Goal: Task Accomplishment & Management: Use online tool/utility

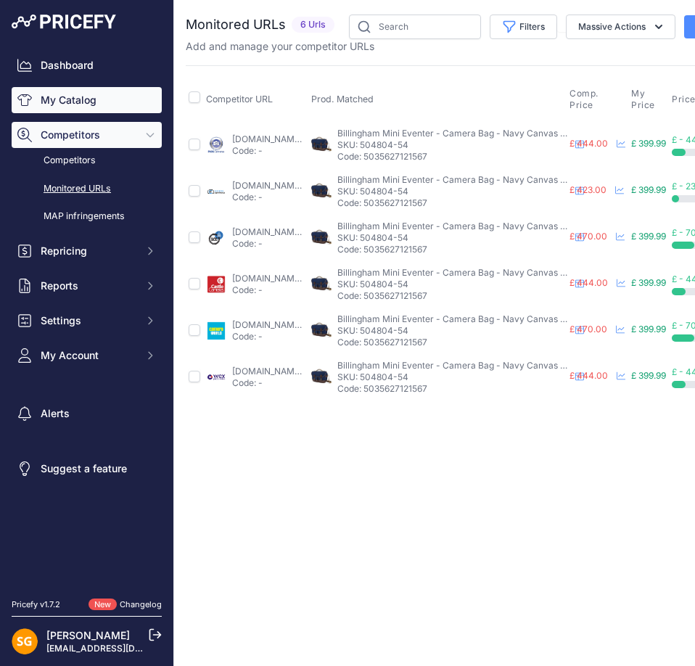
click at [73, 102] on link "My Catalog" at bounding box center [87, 100] width 150 height 26
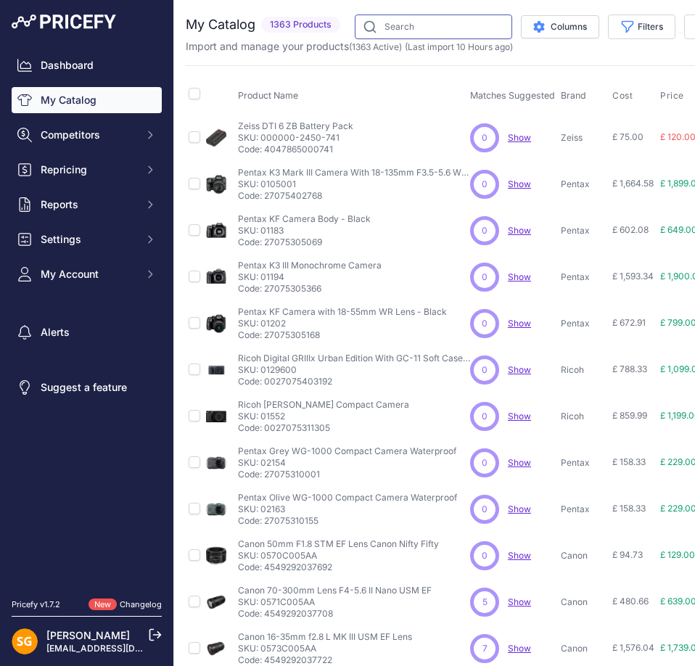
click at [440, 31] on input "text" at bounding box center [433, 27] width 157 height 25
paste input "504802-01"
type input "504802-01"
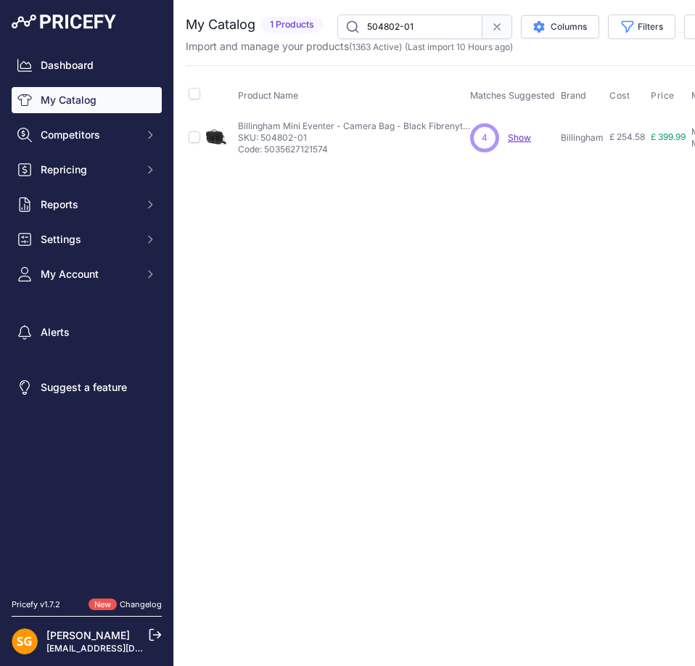
scroll to position [0, 400]
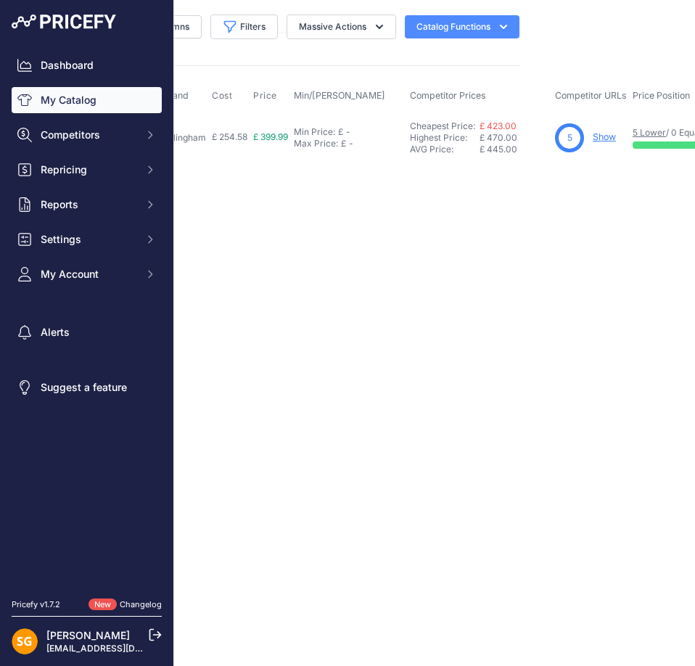
drag, startPoint x: 392, startPoint y: 288, endPoint x: 626, endPoint y: 255, distance: 235.8
click at [608, 135] on link "Show" at bounding box center [604, 136] width 23 height 11
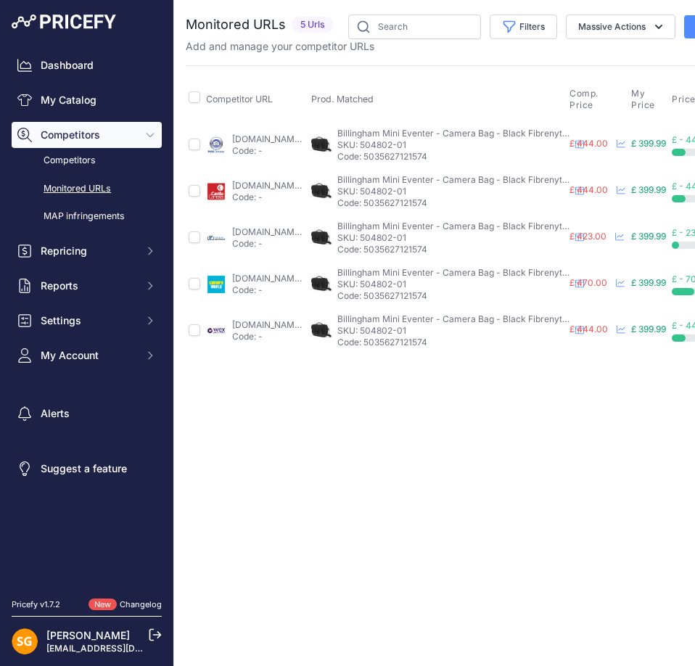
click at [346, 445] on div "Close You are not connected to the internet." at bounding box center [551, 333] width 754 height 666
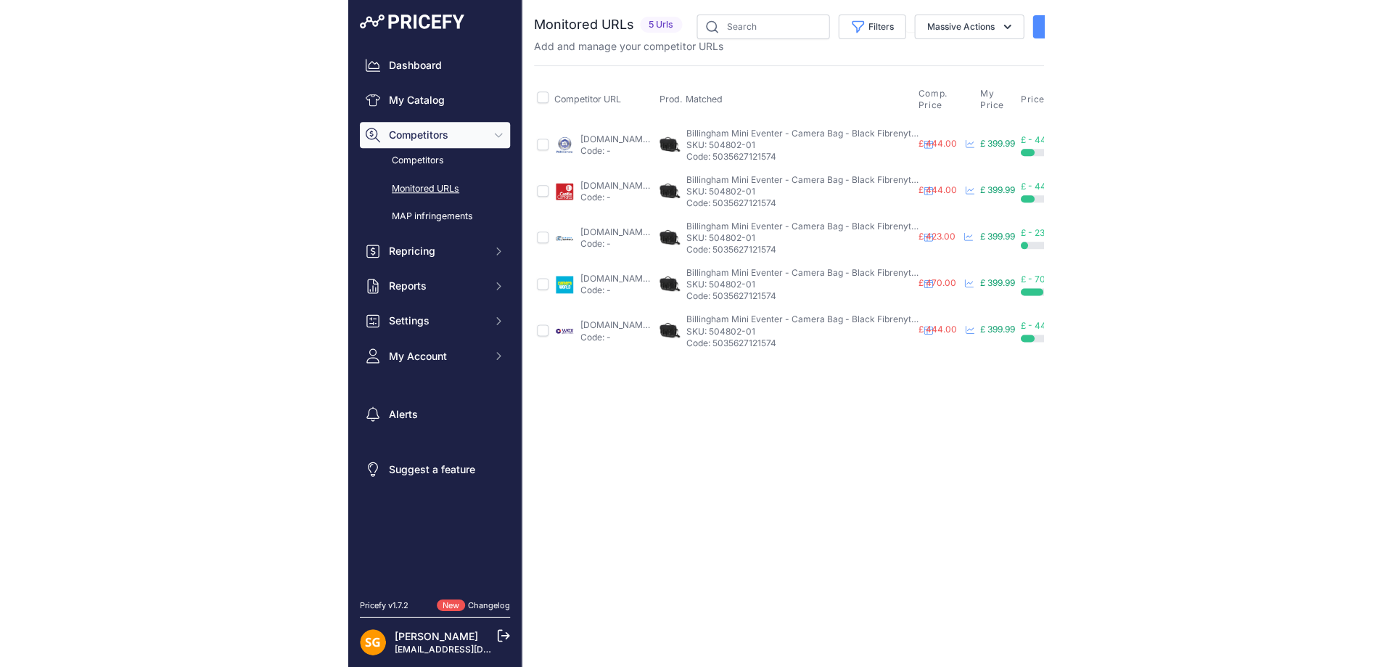
scroll to position [0, 95]
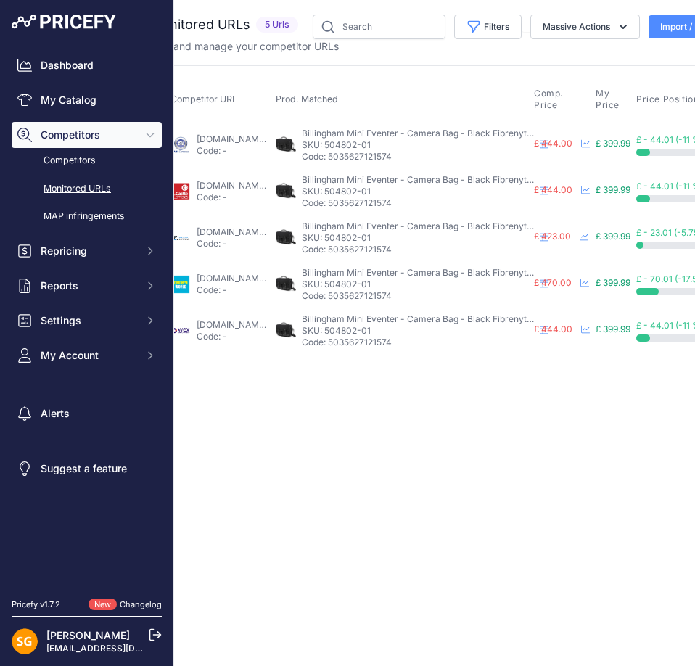
drag, startPoint x: 377, startPoint y: 418, endPoint x: 567, endPoint y: 411, distance: 190.1
drag, startPoint x: 569, startPoint y: 405, endPoint x: 695, endPoint y: 395, distance: 125.8
drag, startPoint x: 413, startPoint y: 653, endPoint x: 693, endPoint y: 328, distance: 429.4
click at [553, 616] on div "Close You are not connected to the internet." at bounding box center [516, 333] width 754 height 666
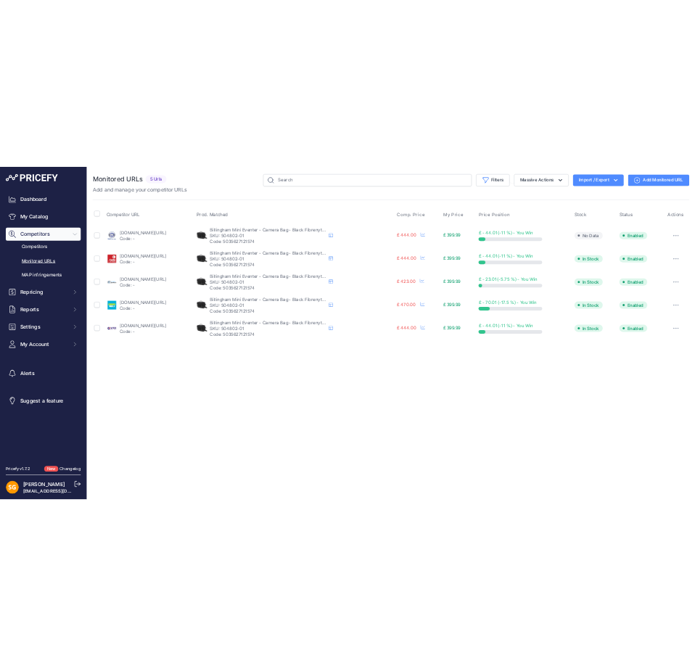
scroll to position [0, 0]
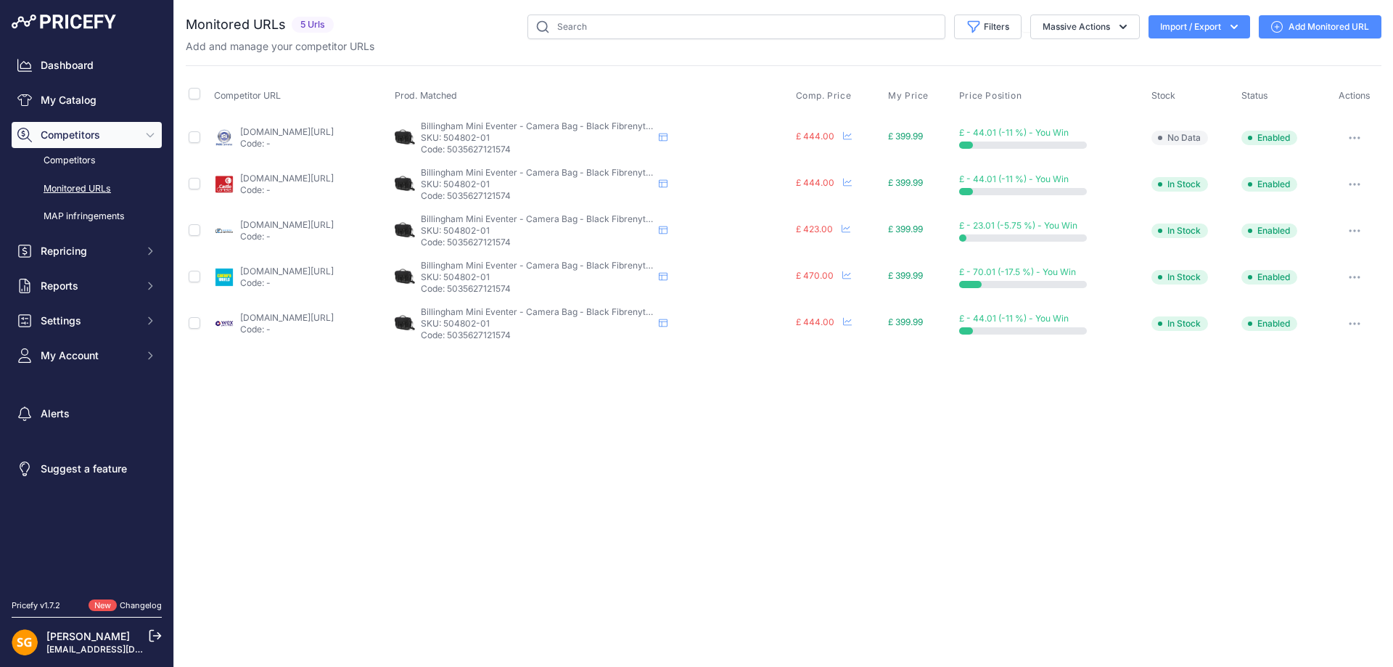
click at [694, 461] on div "Close You are not connected to the internet." at bounding box center [783, 333] width 1218 height 667
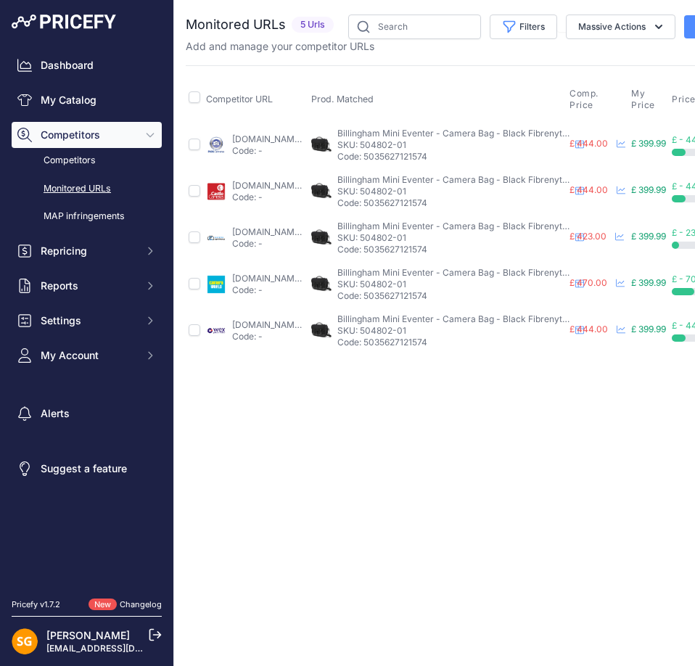
click at [252, 535] on div "Close You are not connected to the internet." at bounding box center [551, 333] width 754 height 666
drag, startPoint x: 416, startPoint y: 454, endPoint x: 422, endPoint y: 461, distance: 8.7
click at [416, 454] on div "Close You are not connected to the internet." at bounding box center [551, 333] width 754 height 666
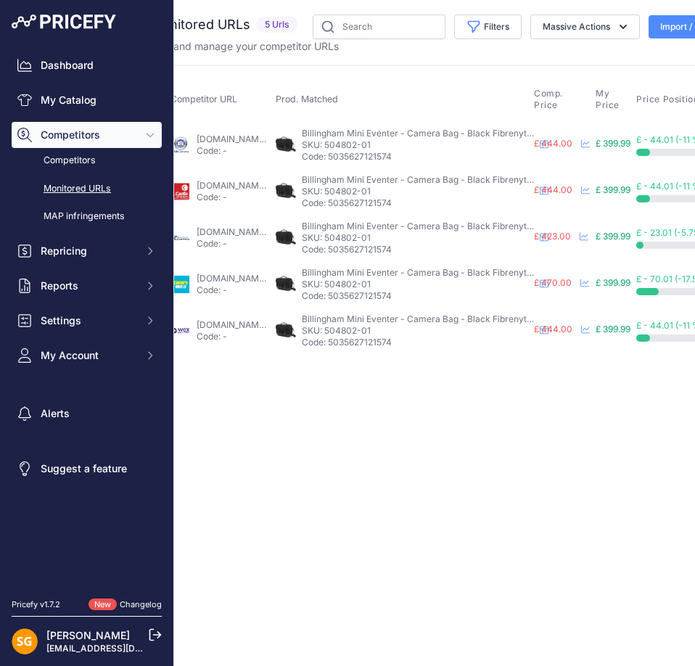
drag, startPoint x: 409, startPoint y: 463, endPoint x: 556, endPoint y: 461, distance: 147.2
click at [70, 97] on link "My Catalog" at bounding box center [87, 100] width 150 height 26
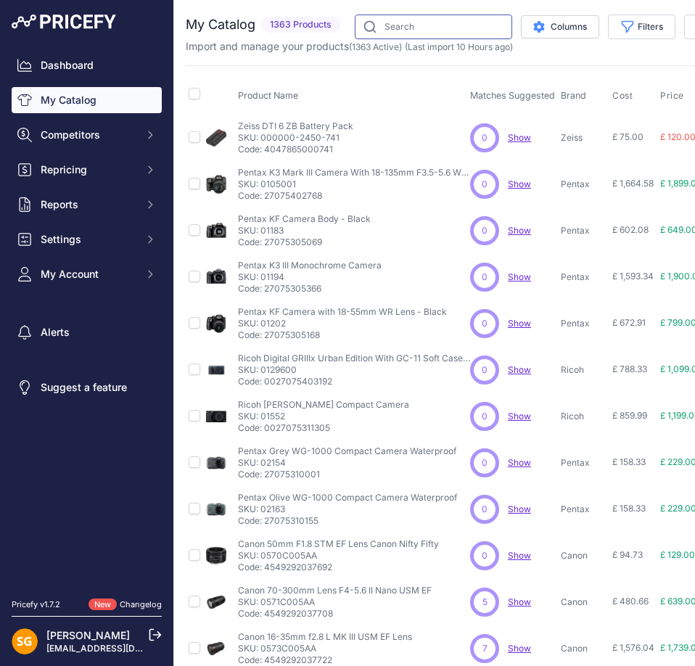
click at [389, 29] on input "text" at bounding box center [433, 27] width 157 height 25
paste input "504802-01"
type input "504802-01"
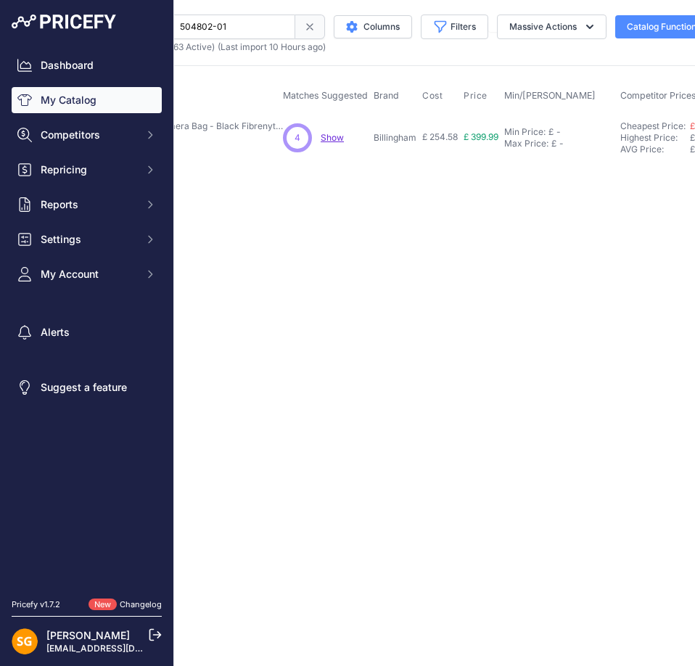
drag, startPoint x: 567, startPoint y: 175, endPoint x: 640, endPoint y: 171, distance: 73.3
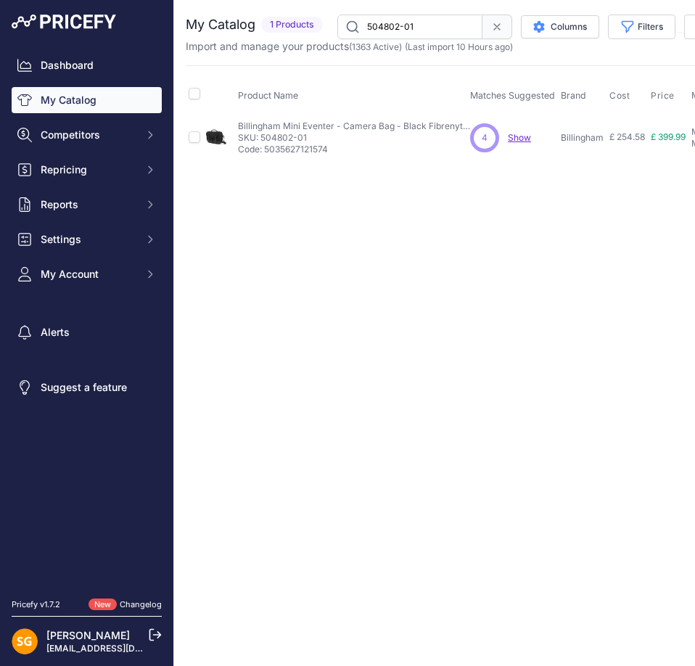
drag, startPoint x: 532, startPoint y: 183, endPoint x: 430, endPoint y: 186, distance: 101.6
click at [520, 138] on span "Show" at bounding box center [519, 137] width 23 height 11
click at [426, 255] on div "Close You are not connected to the internet." at bounding box center [551, 333] width 754 height 666
click at [590, 194] on div "Close You are not connected to the internet." at bounding box center [551, 333] width 754 height 666
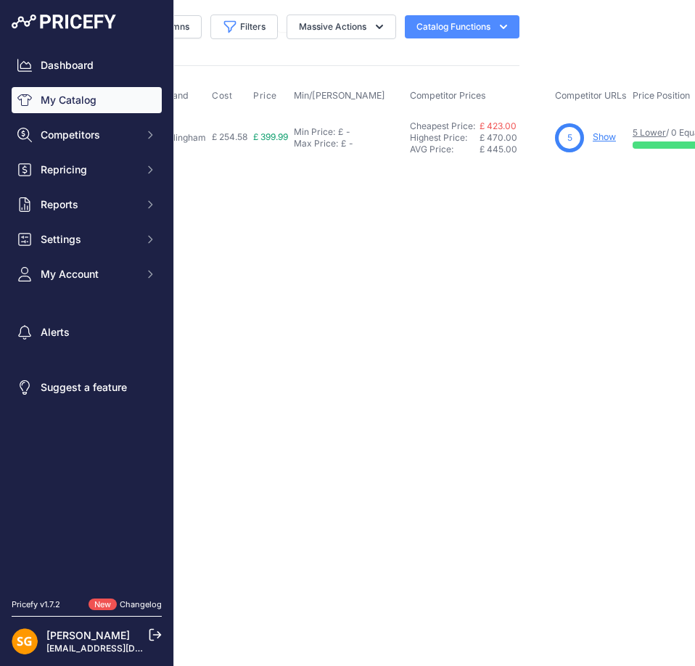
drag, startPoint x: 445, startPoint y: 323, endPoint x: 598, endPoint y: 310, distance: 153.5
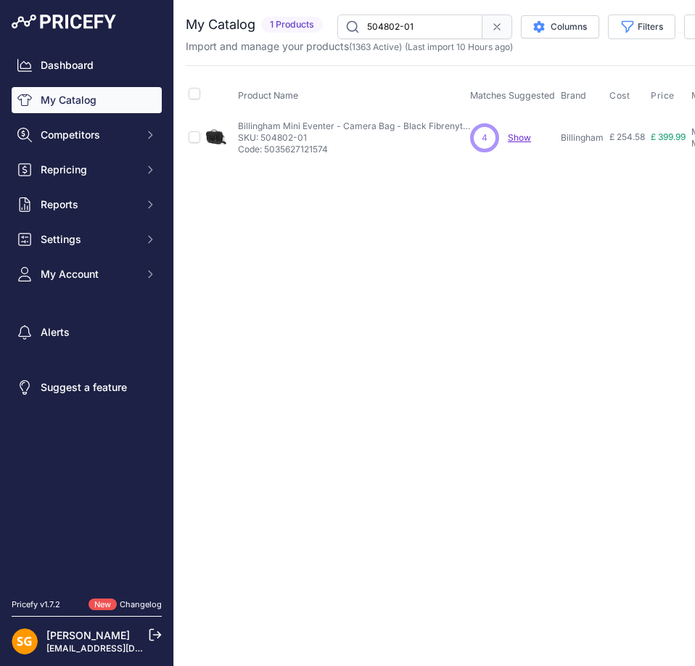
drag, startPoint x: 606, startPoint y: 271, endPoint x: 355, endPoint y: 306, distance: 252.7
click at [360, 289] on div "Close You are not connected to the internet." at bounding box center [551, 333] width 754 height 666
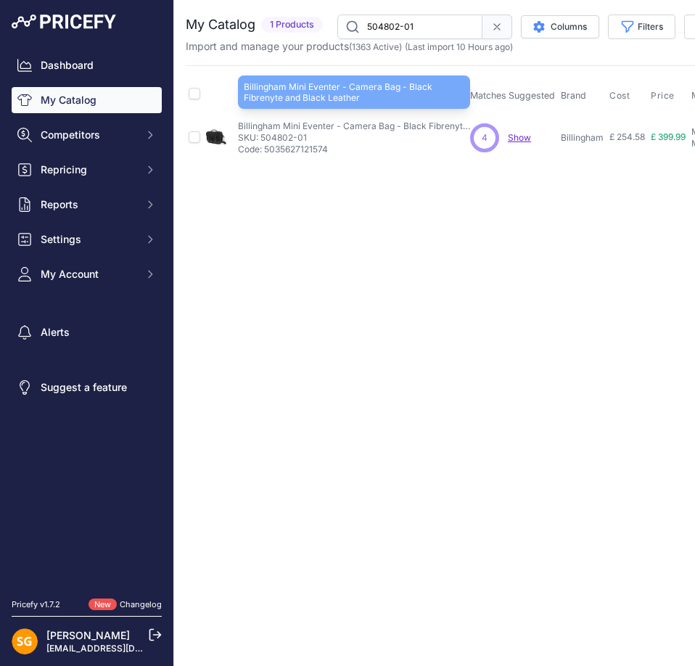
drag, startPoint x: 442, startPoint y: 197, endPoint x: 365, endPoint y: 7, distance: 205.9
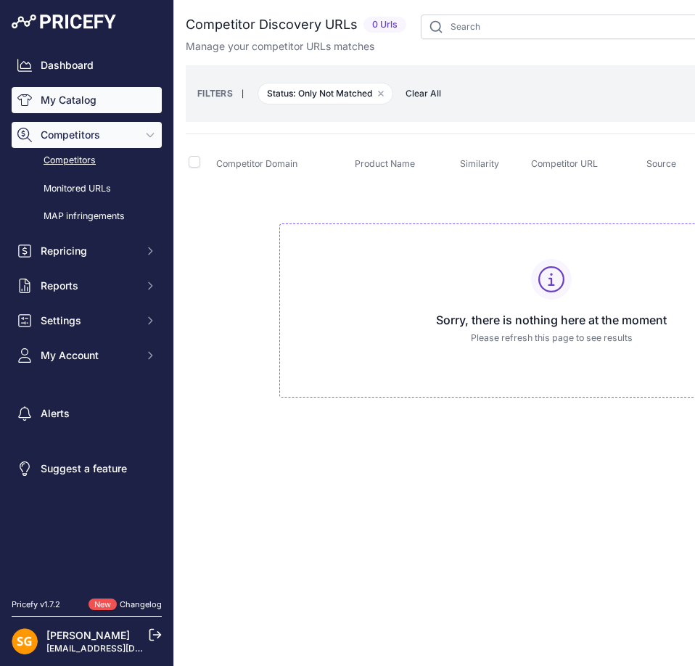
click at [102, 105] on link "My Catalog" at bounding box center [87, 100] width 150 height 26
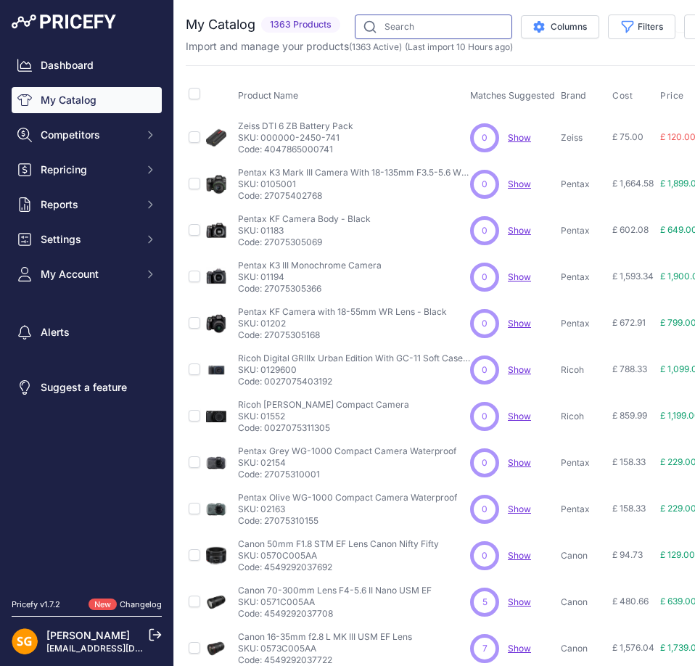
click at [402, 25] on input "text" at bounding box center [433, 27] width 157 height 25
paste input "504802-01"
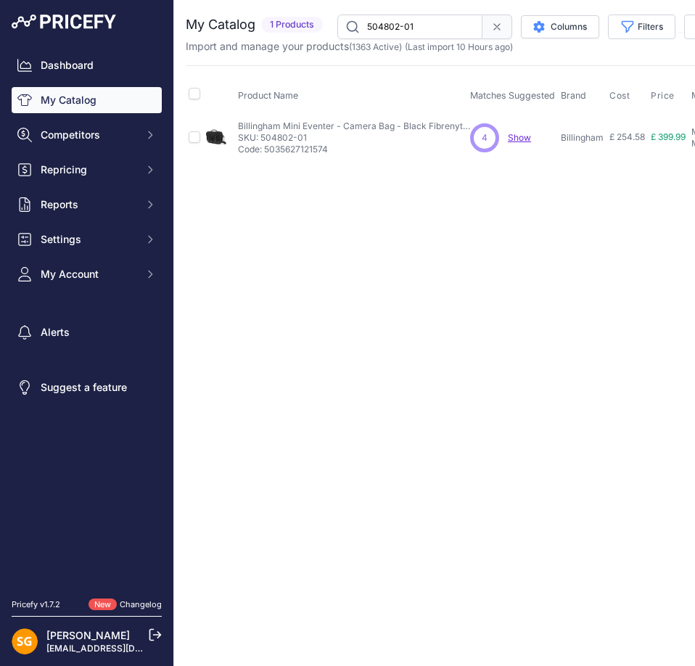
drag, startPoint x: 447, startPoint y: 20, endPoint x: 210, endPoint y: 38, distance: 238.6
click at [215, 38] on div "My Catalog 1 Products" at bounding box center [551, 27] width 731 height 25
paste input "0701"
type input "500701-01"
click at [522, 136] on span "Show" at bounding box center [519, 137] width 23 height 11
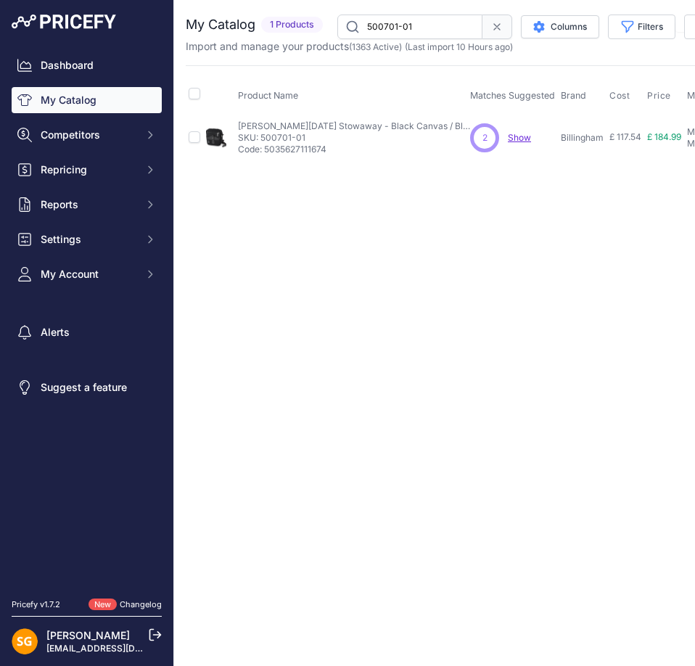
scroll to position [0, 394]
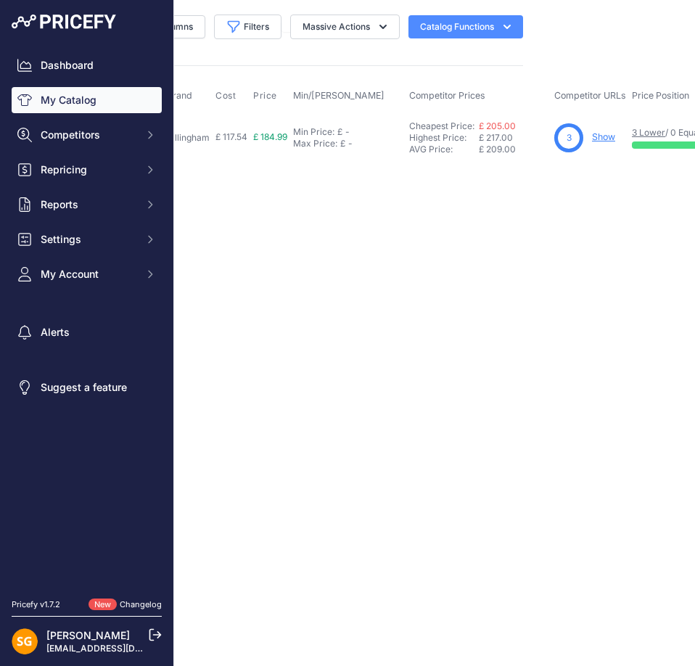
drag, startPoint x: 360, startPoint y: 527, endPoint x: 632, endPoint y: 329, distance: 336.4
click at [609, 135] on link "Show" at bounding box center [603, 136] width 23 height 11
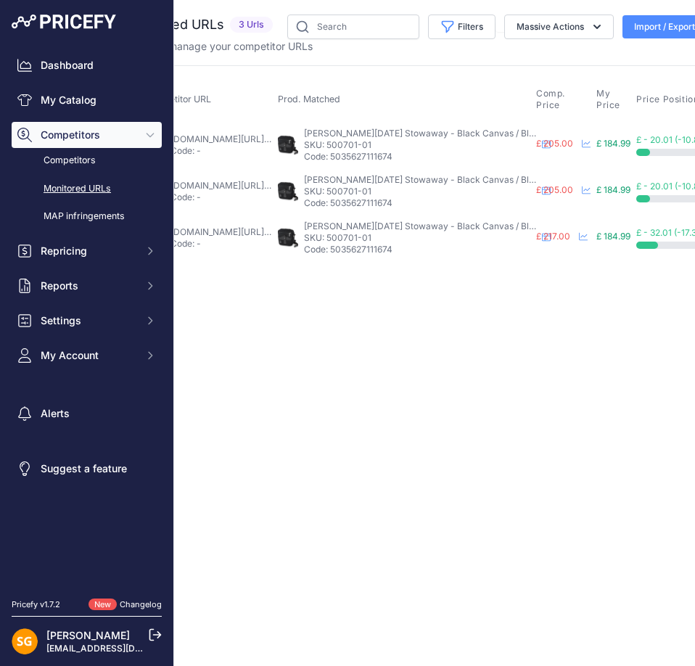
scroll to position [0, 93]
drag, startPoint x: 424, startPoint y: 359, endPoint x: 493, endPoint y: 353, distance: 69.1
drag, startPoint x: 493, startPoint y: 353, endPoint x: 530, endPoint y: 360, distance: 37.6
